Goal: Use online tool/utility: Use online tool/utility

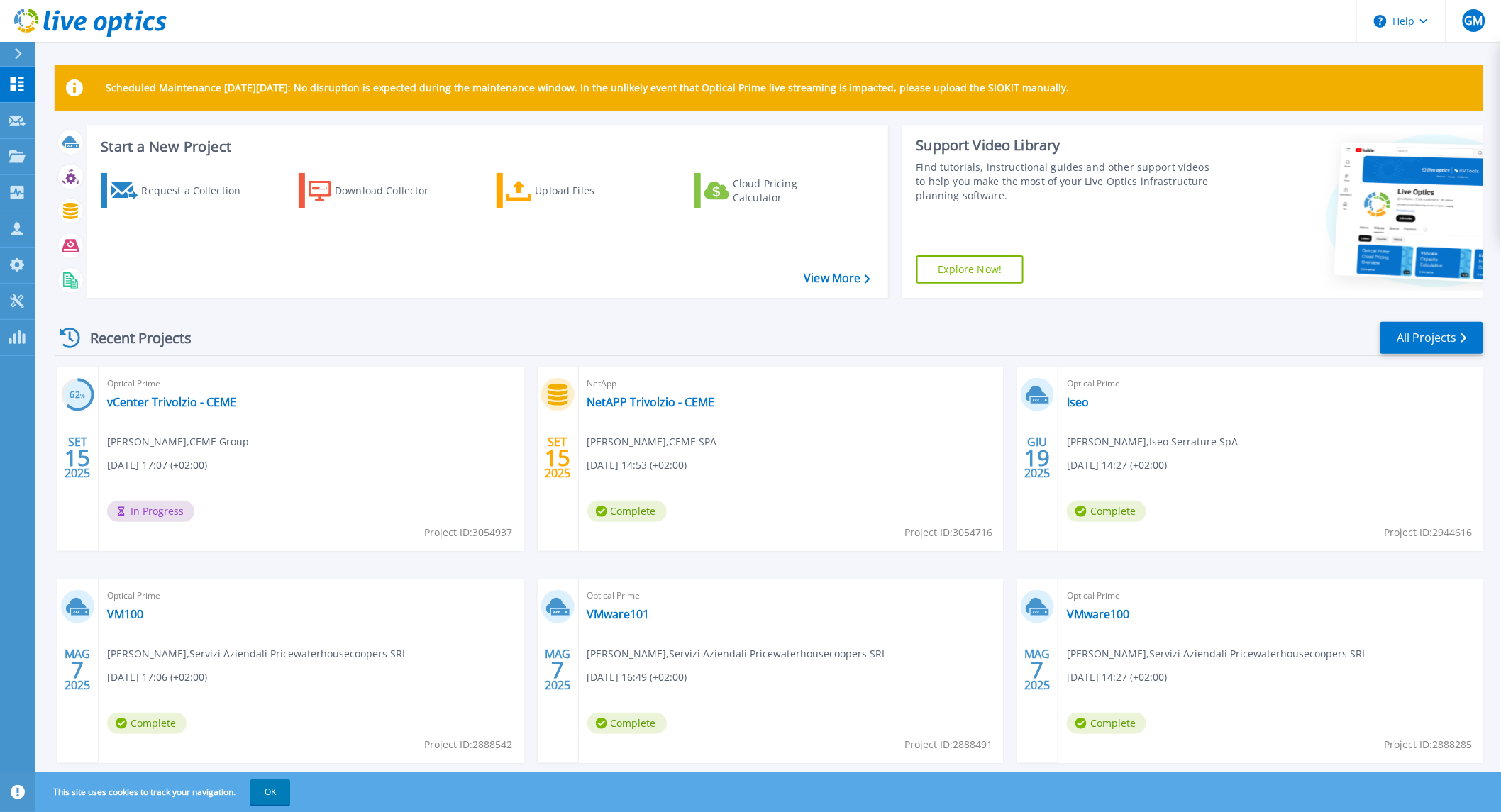
drag, startPoint x: 365, startPoint y: 462, endPoint x: 356, endPoint y: 442, distance: 21.9
click at [365, 462] on div "Optical Prime vCenter Trivolzio - CEME [PERSON_NAME] , CEME Group [DATE] 17:07 …" at bounding box center [311, 459] width 425 height 184
click at [74, 338] on icon at bounding box center [70, 338] width 20 height 20
click at [120, 333] on div "Recent Projects" at bounding box center [133, 338] width 156 height 34
click at [64, 68] on p "Dashboard" at bounding box center [63, 84] width 52 height 37
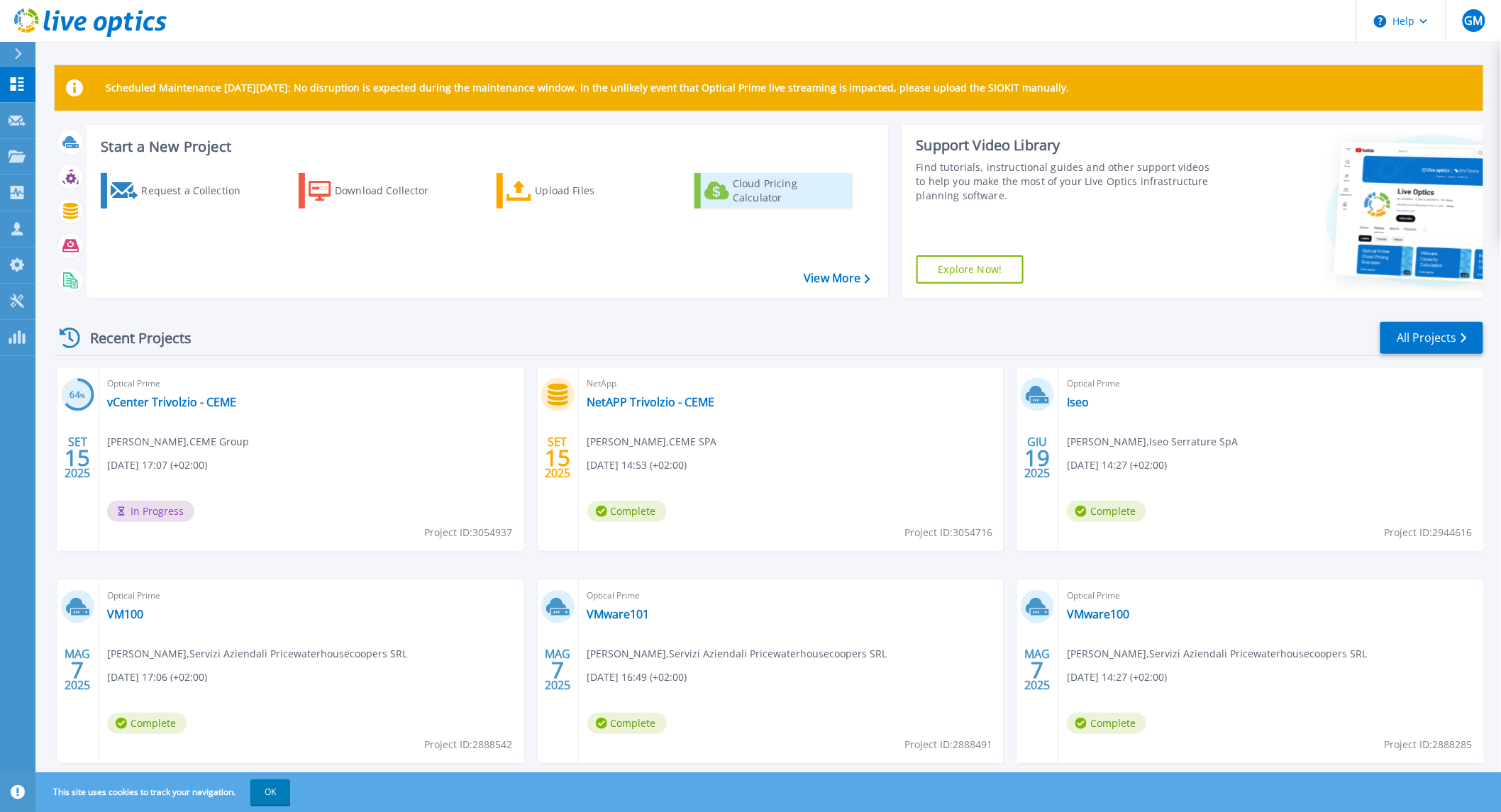
click at [752, 197] on div "Cloud Pricing Calculator" at bounding box center [789, 191] width 113 height 28
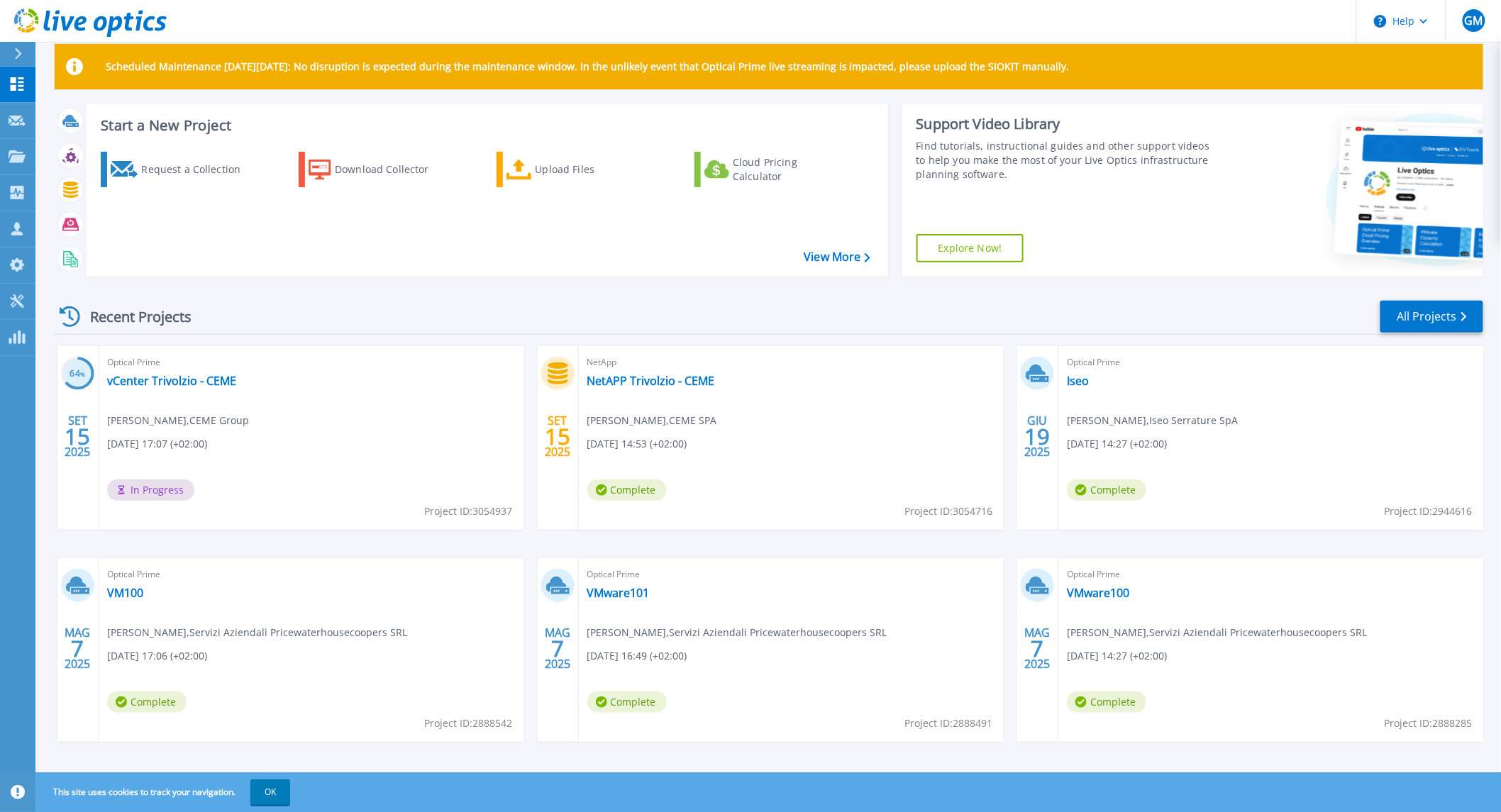
scroll to position [33, 0]
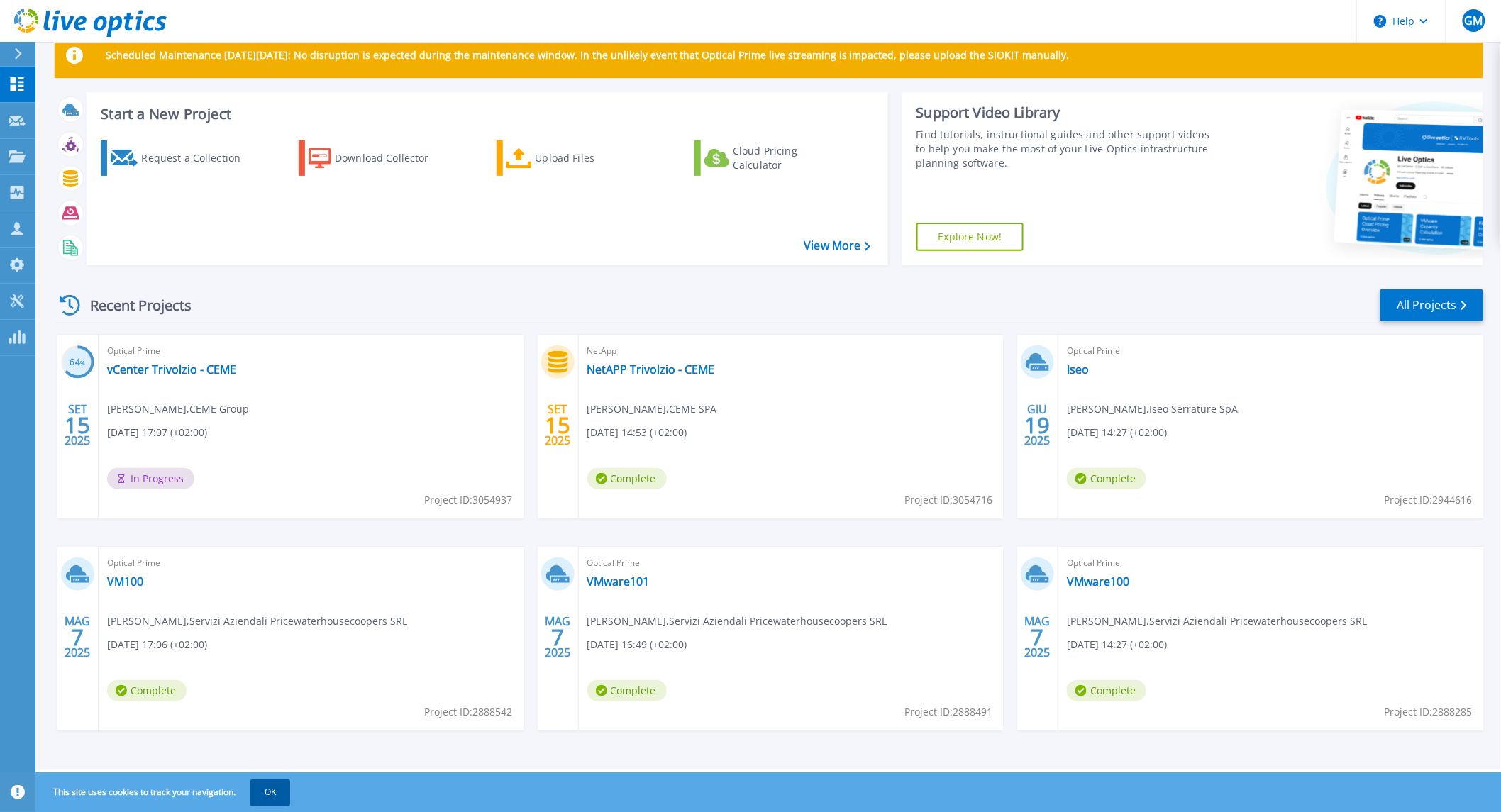
click at [279, 792] on button "OK" at bounding box center [270, 792] width 40 height 26
